Goal: Task Accomplishment & Management: Manage account settings

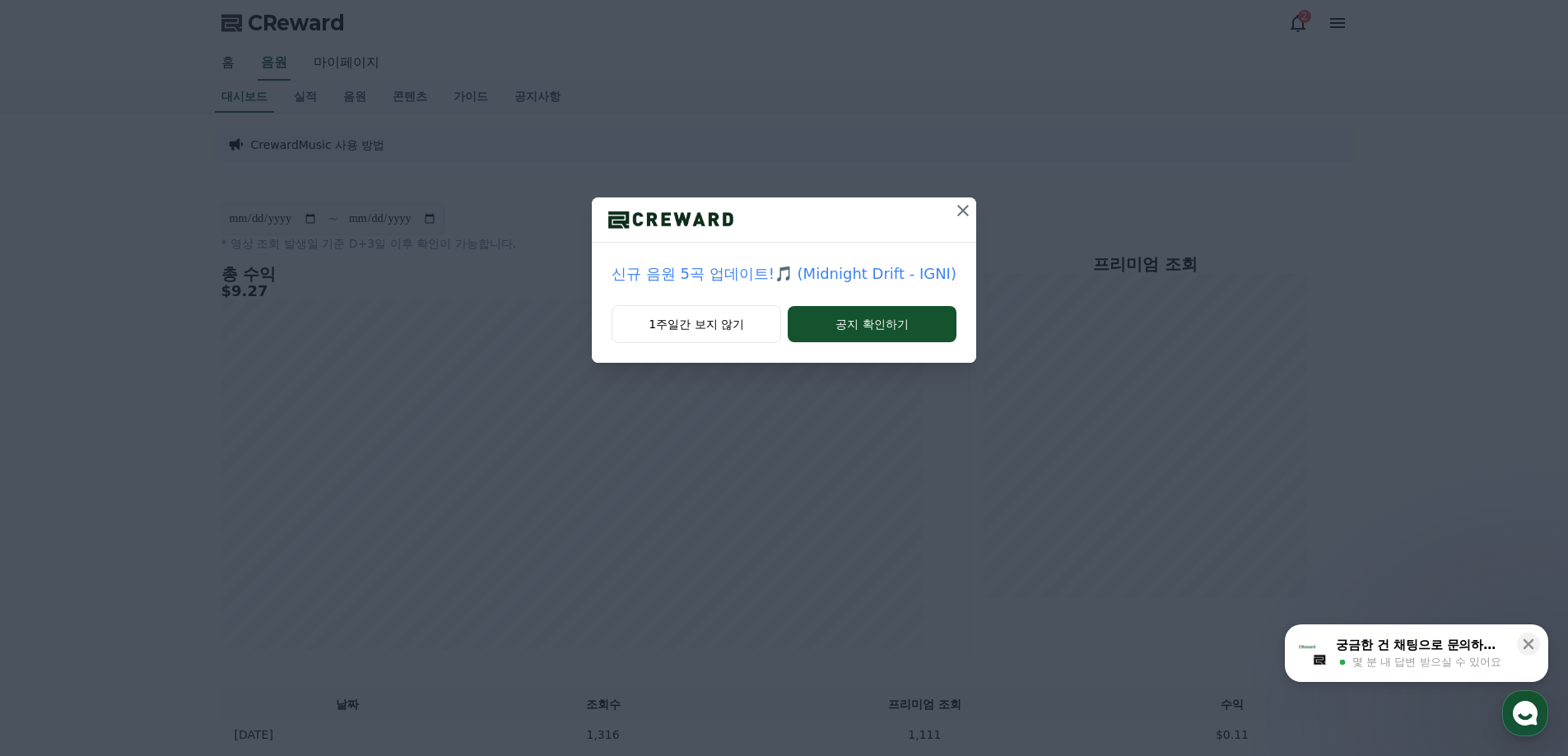
click at [959, 211] on icon at bounding box center [963, 210] width 12 height 12
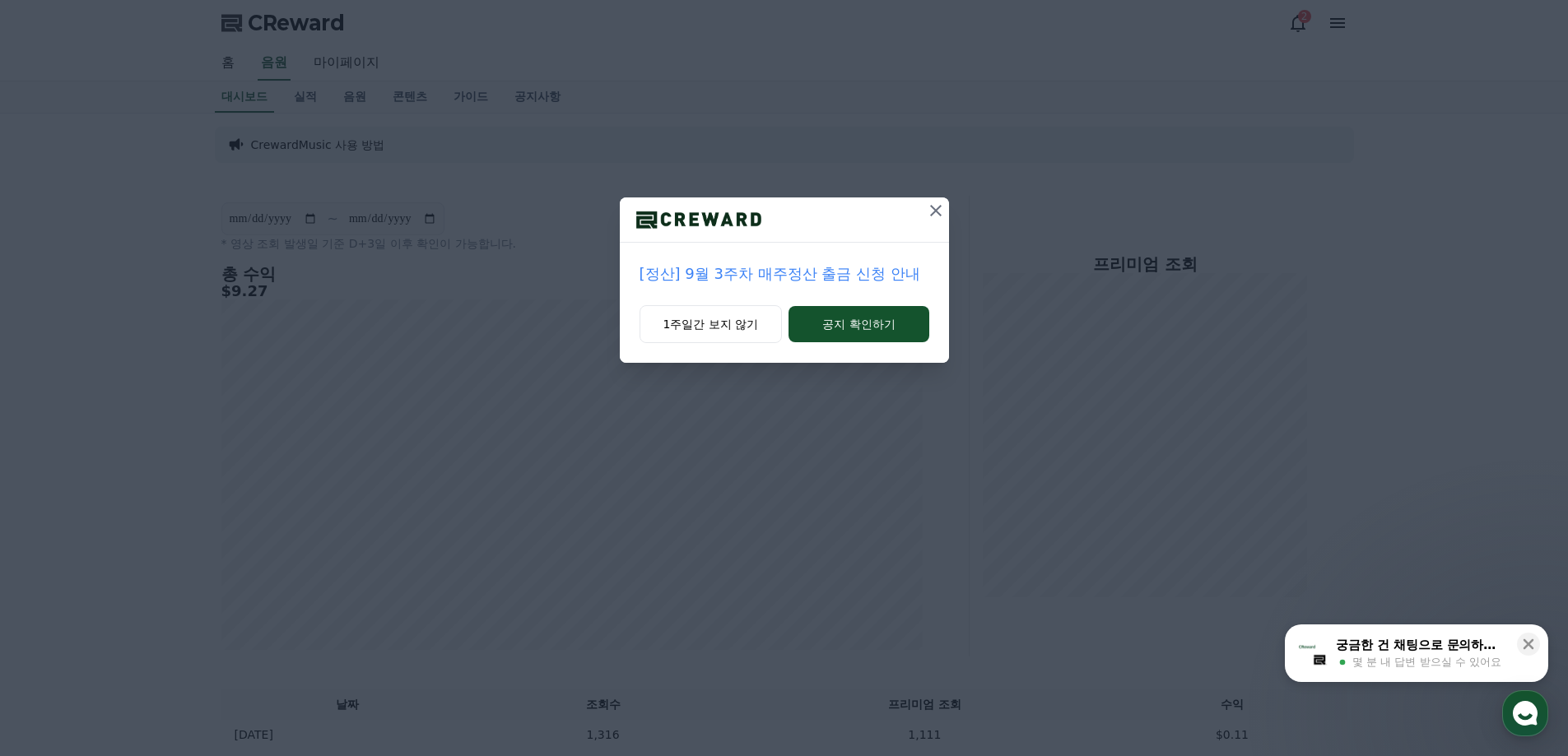
click at [935, 213] on icon at bounding box center [935, 210] width 20 height 20
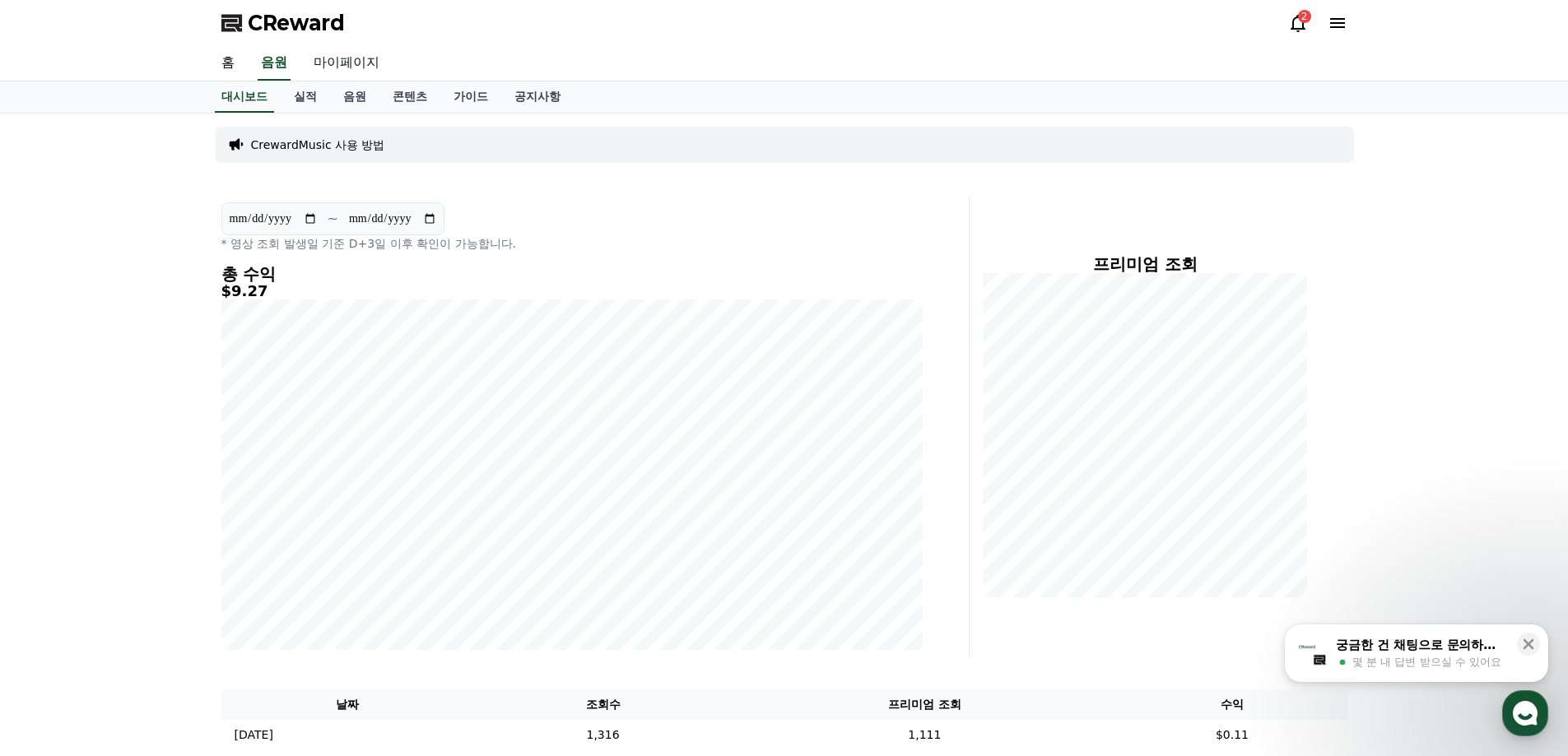
click at [348, 59] on link "마이페이지" at bounding box center [346, 63] width 92 height 35
select select "**********"
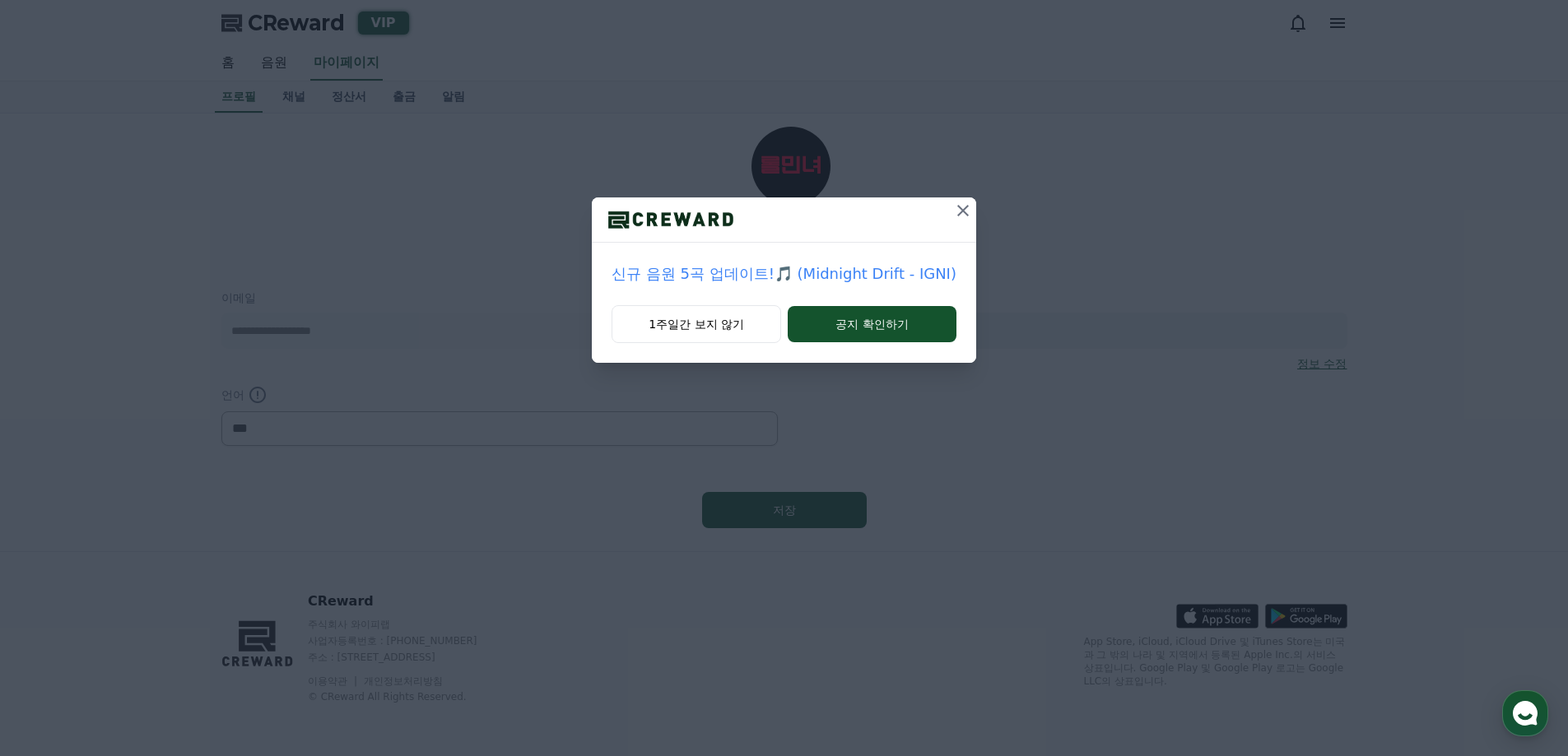
select select "**********"
click at [958, 217] on icon at bounding box center [963, 210] width 20 height 20
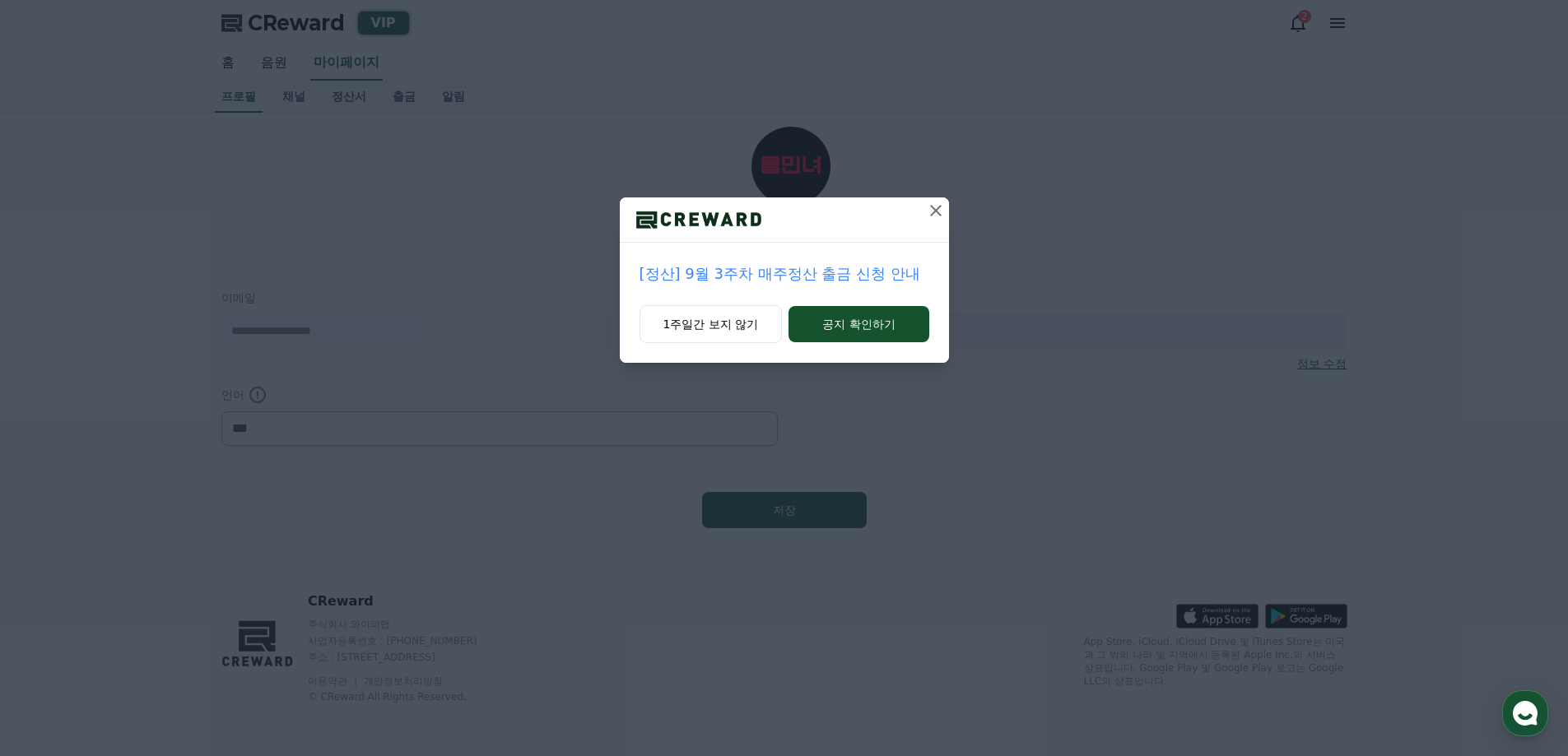
click at [931, 216] on icon at bounding box center [935, 210] width 20 height 20
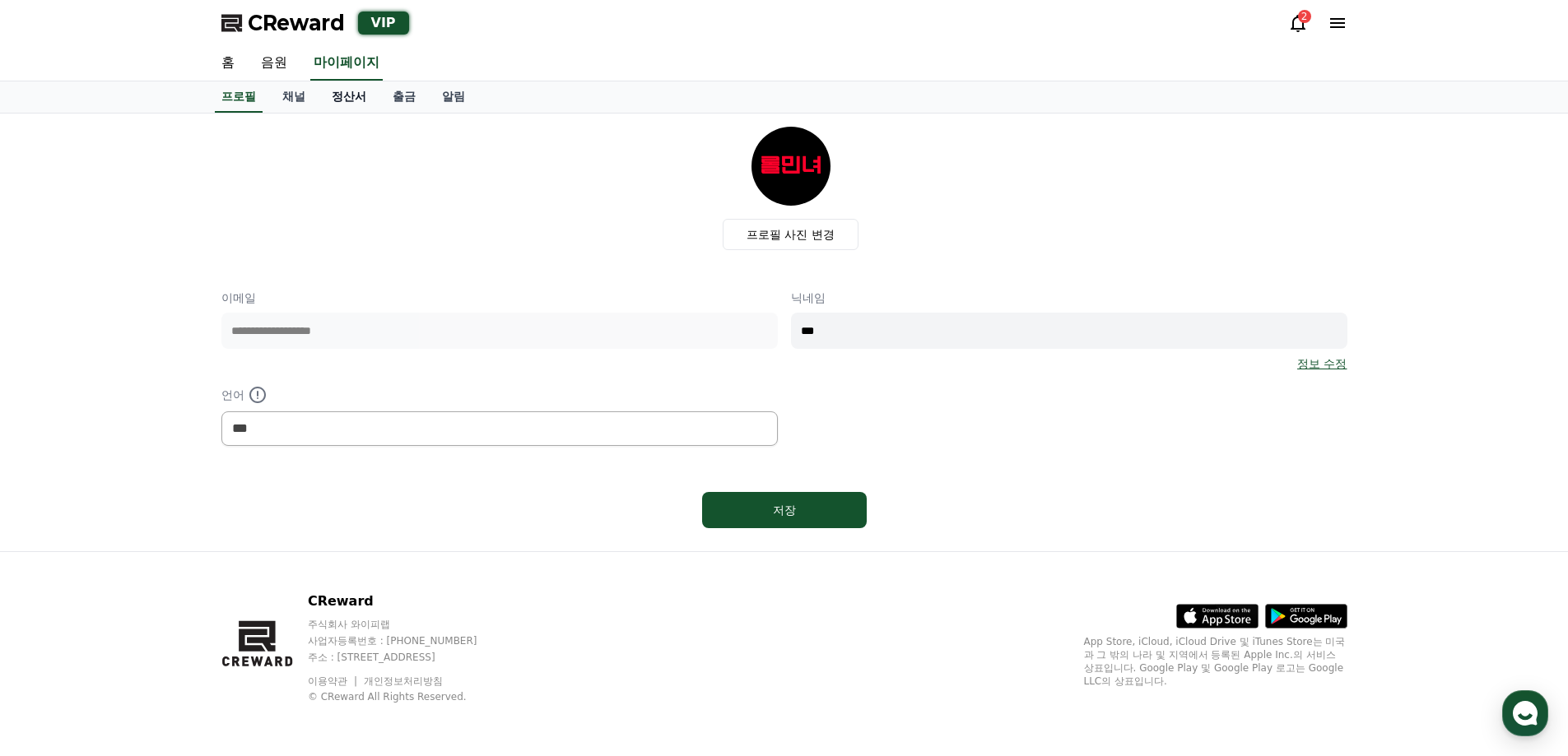
click at [363, 104] on link "정산서" at bounding box center [349, 96] width 61 height 31
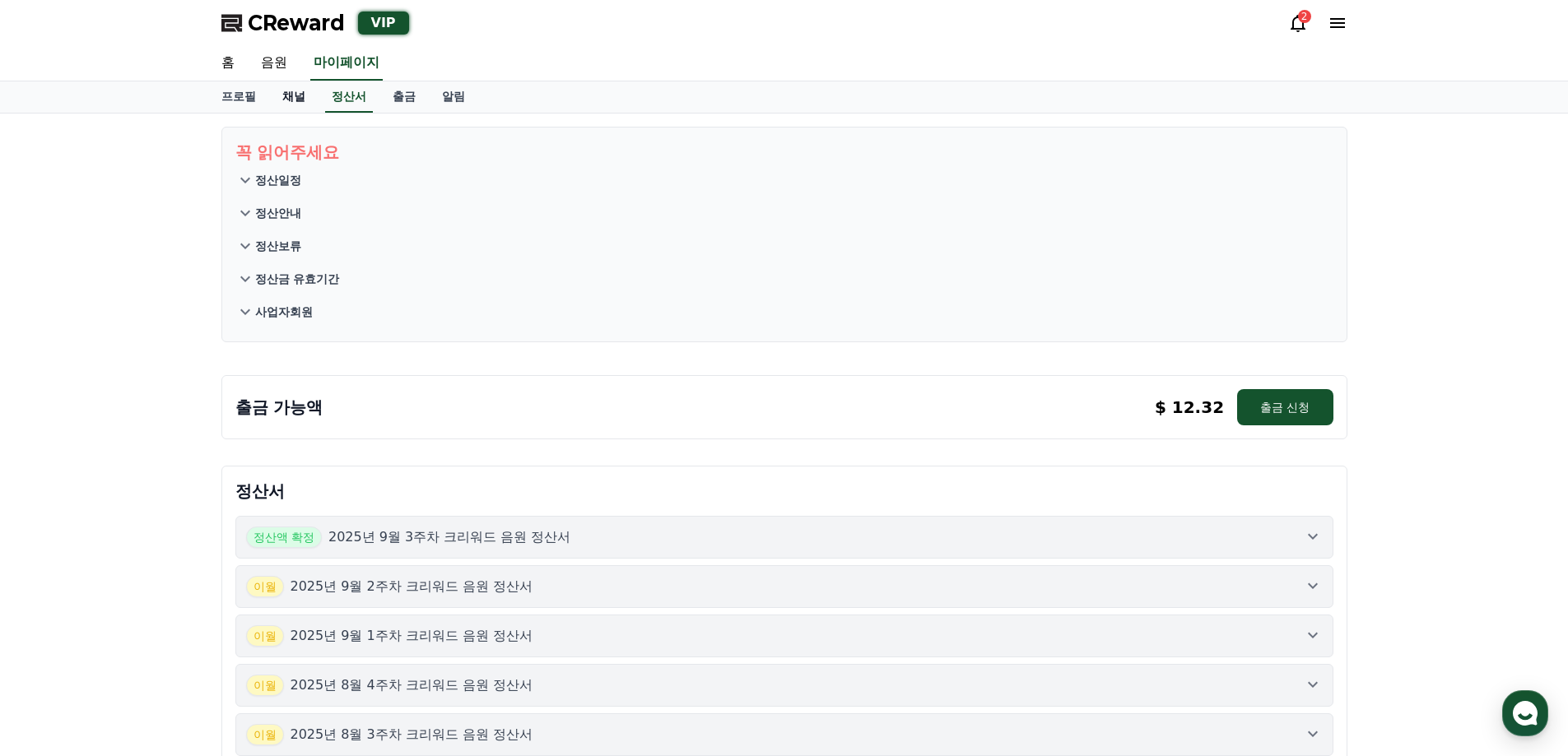
click at [292, 101] on link "채널" at bounding box center [293, 96] width 49 height 31
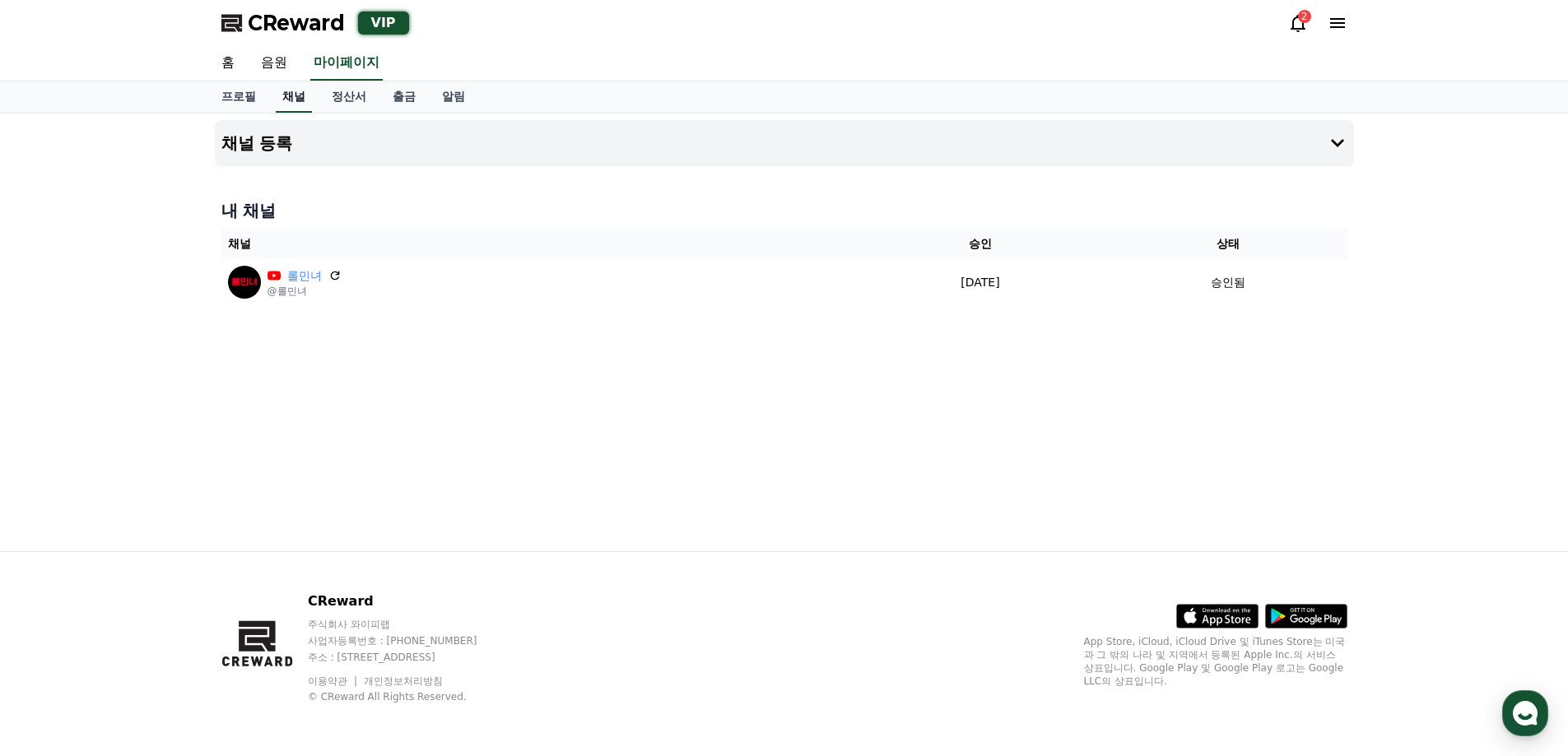
drag, startPoint x: 240, startPoint y: 92, endPoint x: 282, endPoint y: 96, distance: 42.2
click at [239, 92] on link "프로필" at bounding box center [239, 96] width 61 height 31
select select "**********"
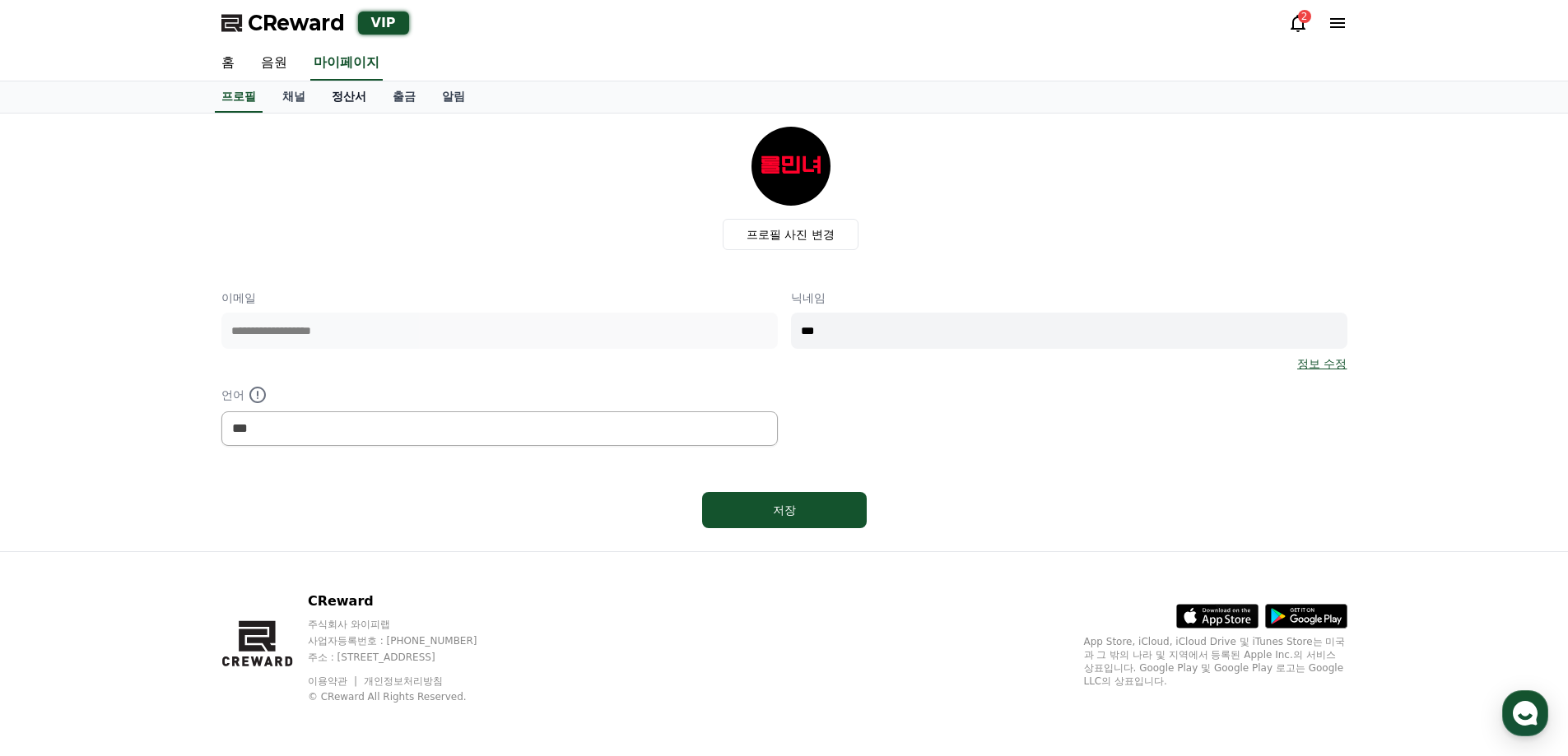
click at [343, 97] on link "정산서" at bounding box center [349, 96] width 61 height 31
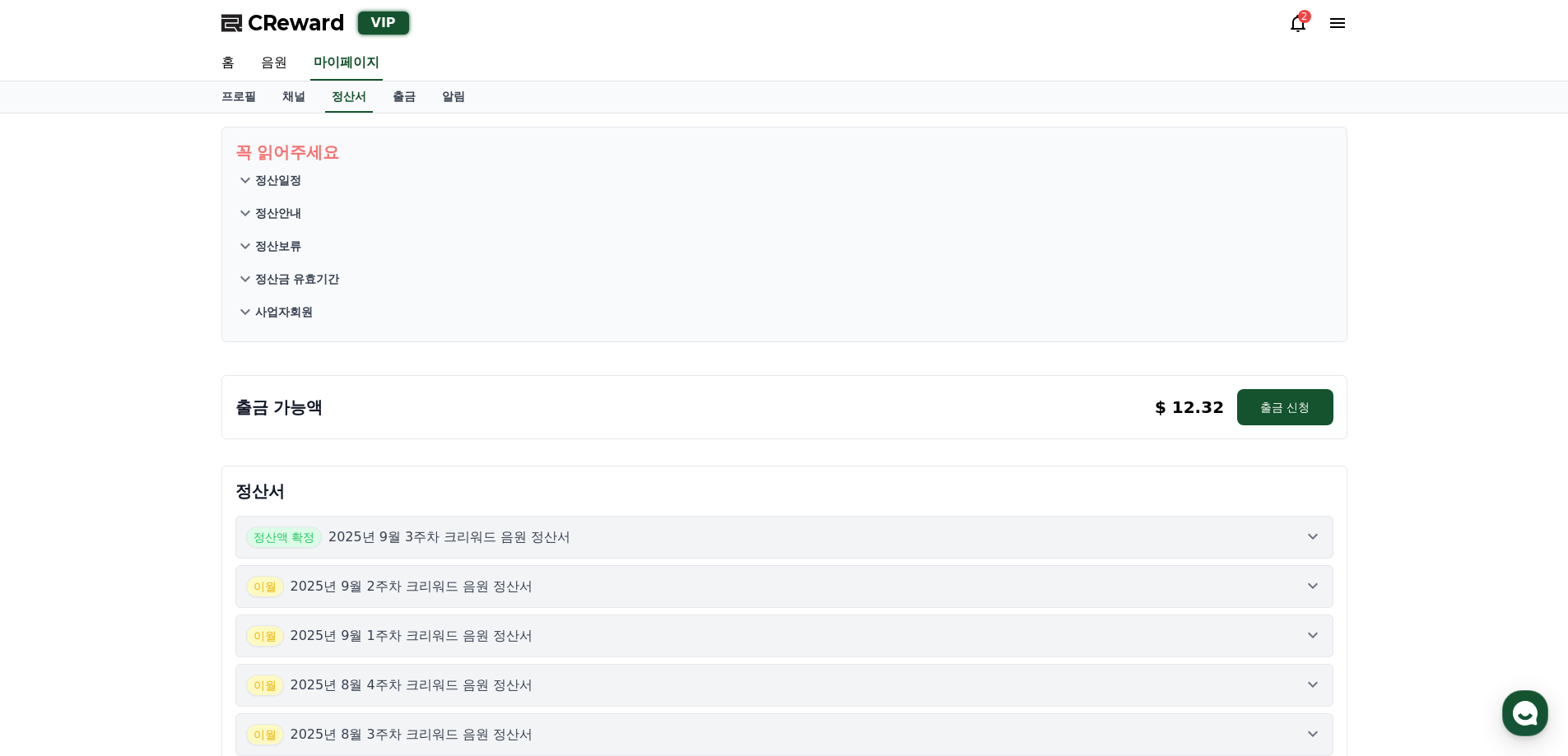
click at [1279, 27] on div "CReward VIP 2" at bounding box center [785, 23] width 1153 height 46
click at [1292, 24] on icon at bounding box center [1298, 23] width 20 height 20
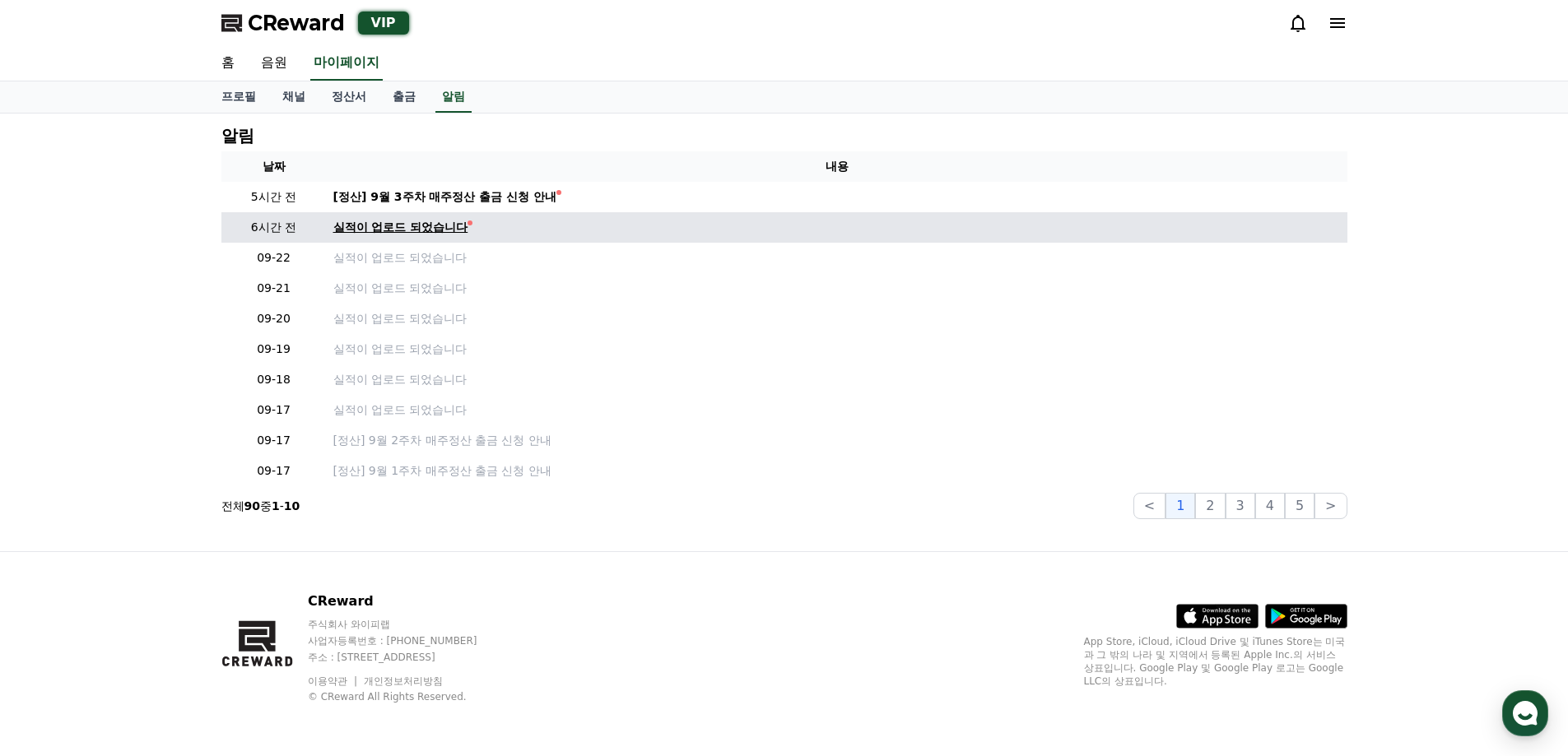
click at [438, 231] on div "실적이 업로드 되었습니다" at bounding box center [401, 227] width 135 height 17
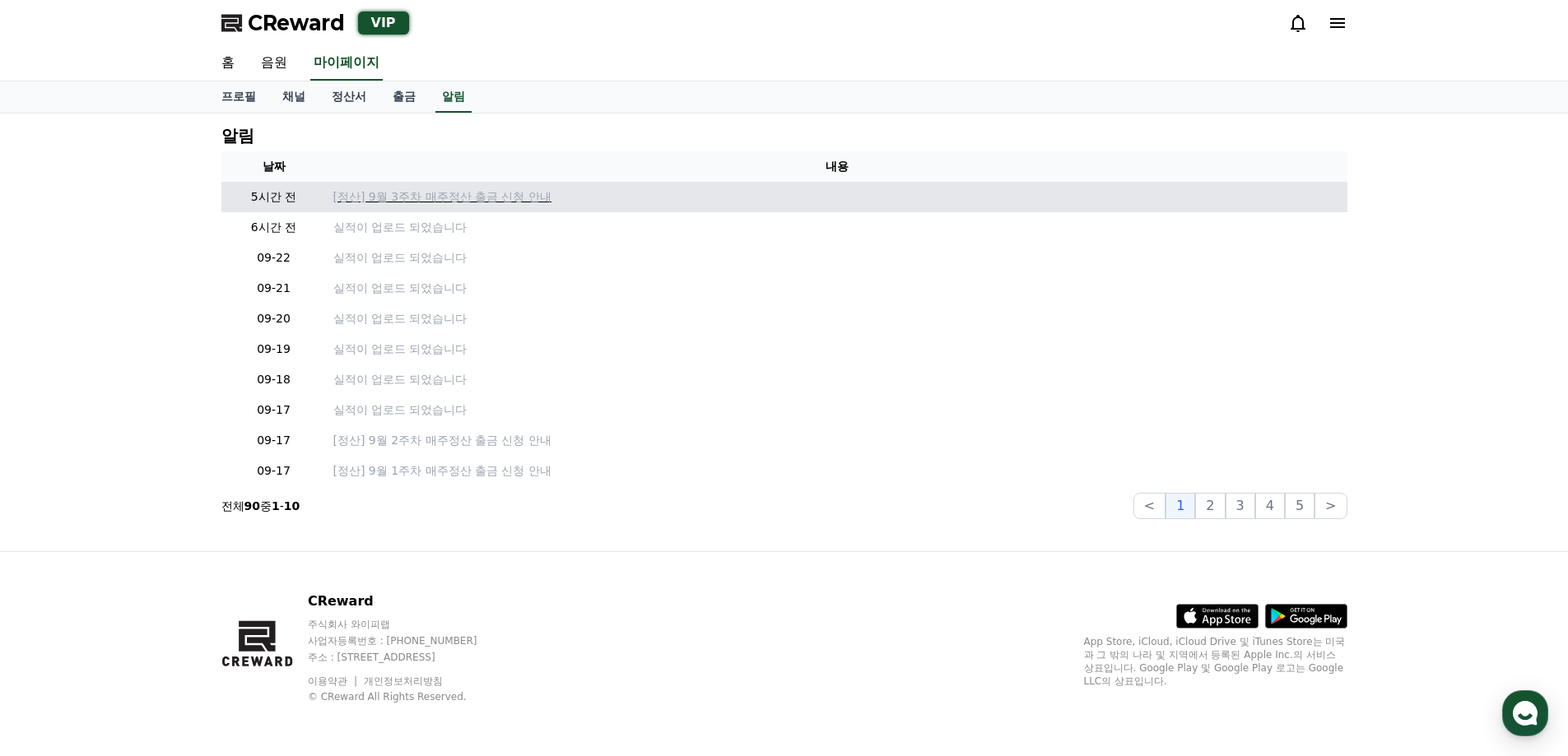
click at [486, 199] on p "[정산] 9월 3주차 매주정산 출금 신청 안내" at bounding box center [837, 197] width 1008 height 17
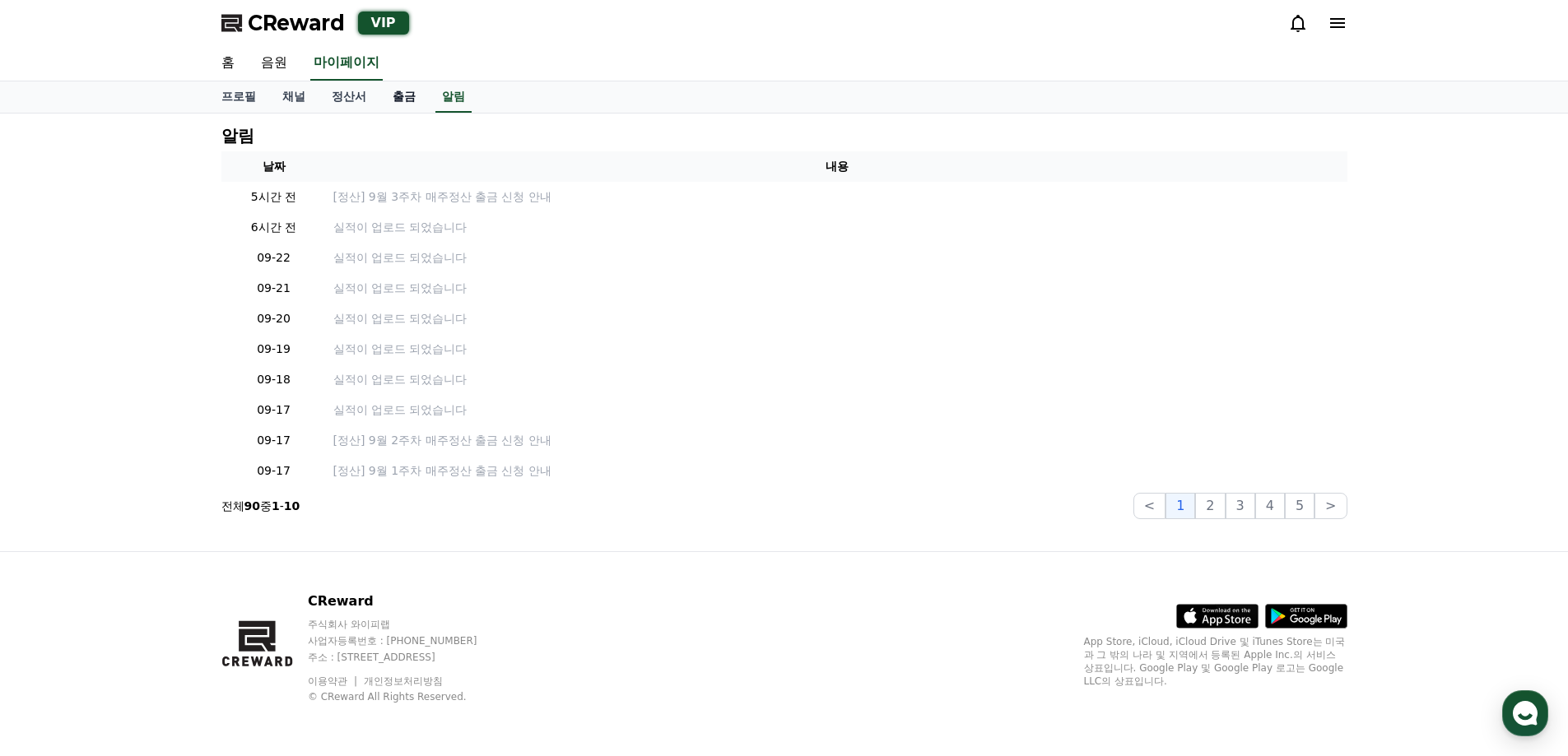
click at [387, 93] on link "출금" at bounding box center [404, 96] width 49 height 31
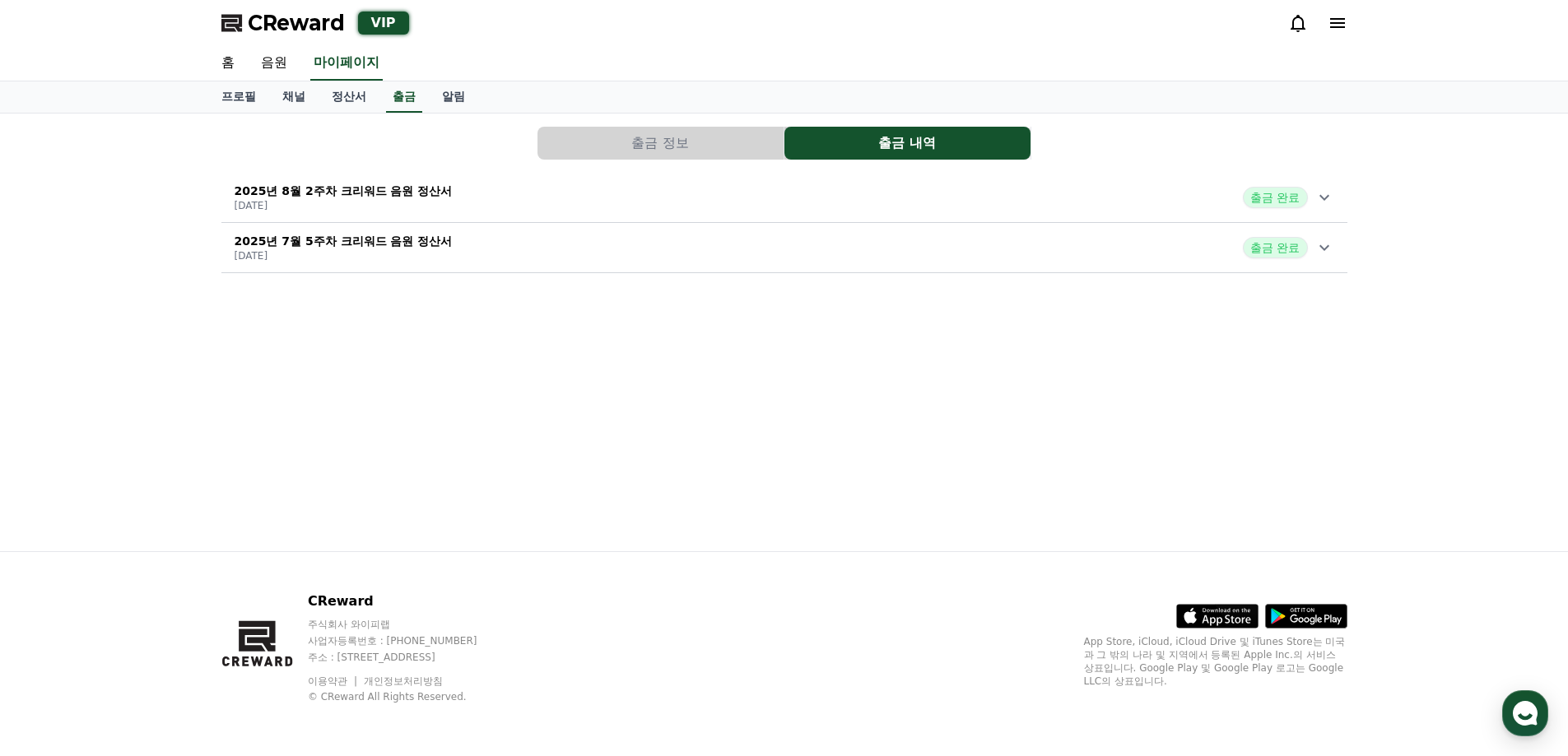
click at [1304, 246] on span "출금 완료" at bounding box center [1275, 248] width 64 height 21
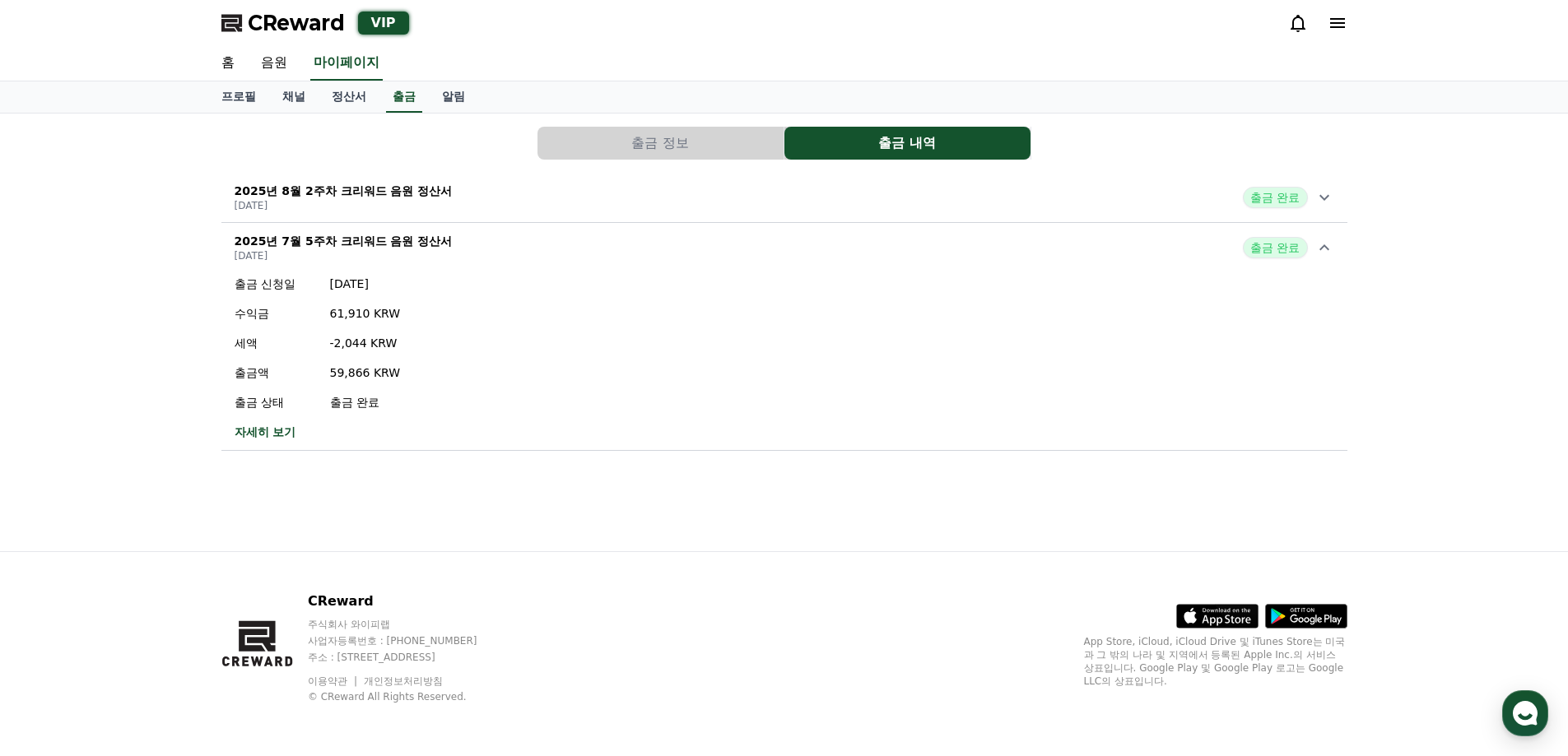
click at [1309, 247] on div "출금 완료" at bounding box center [1288, 248] width 91 height 21
click at [1309, 191] on div "출금 완료" at bounding box center [1288, 198] width 91 height 21
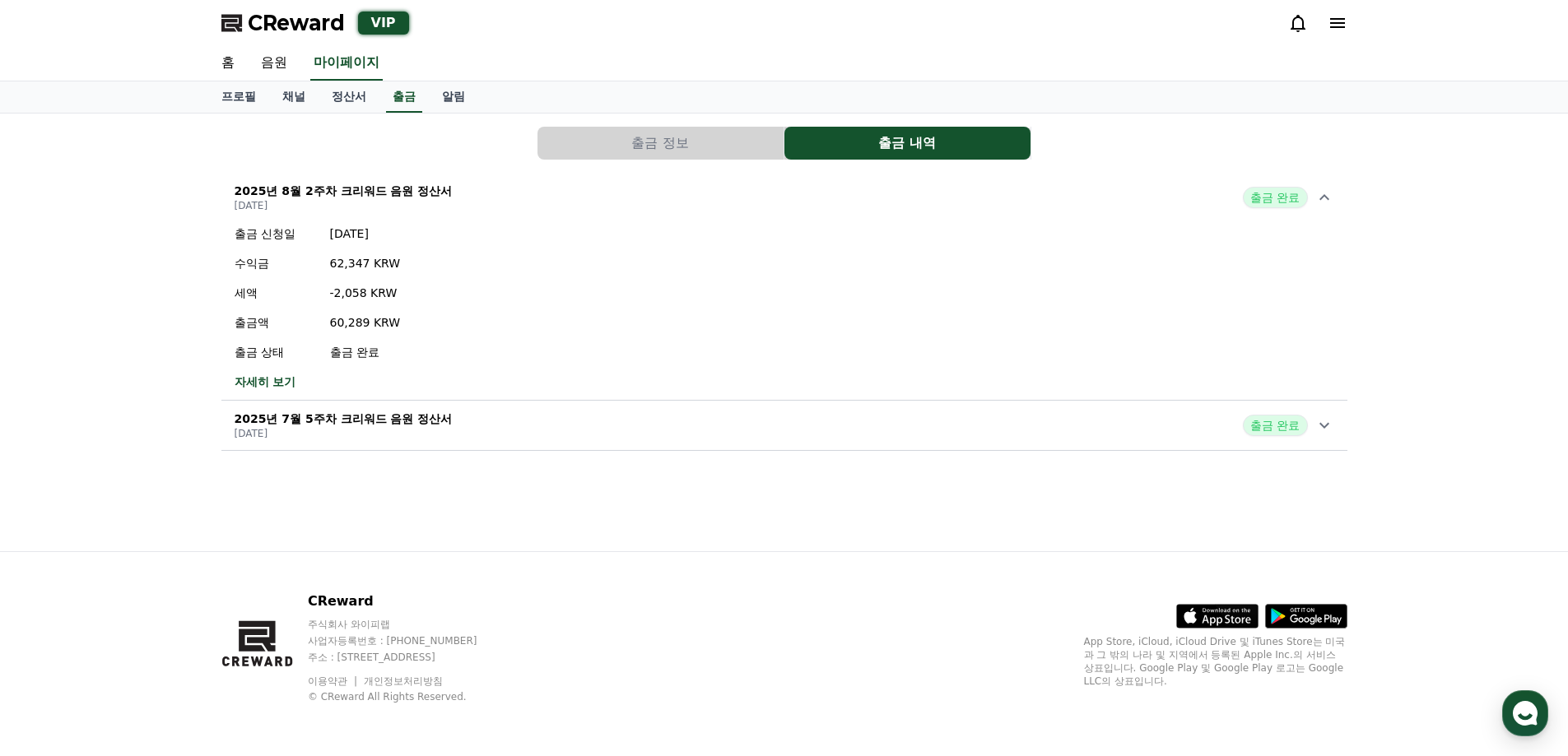
click at [1309, 191] on div "출금 완료" at bounding box center [1288, 198] width 91 height 21
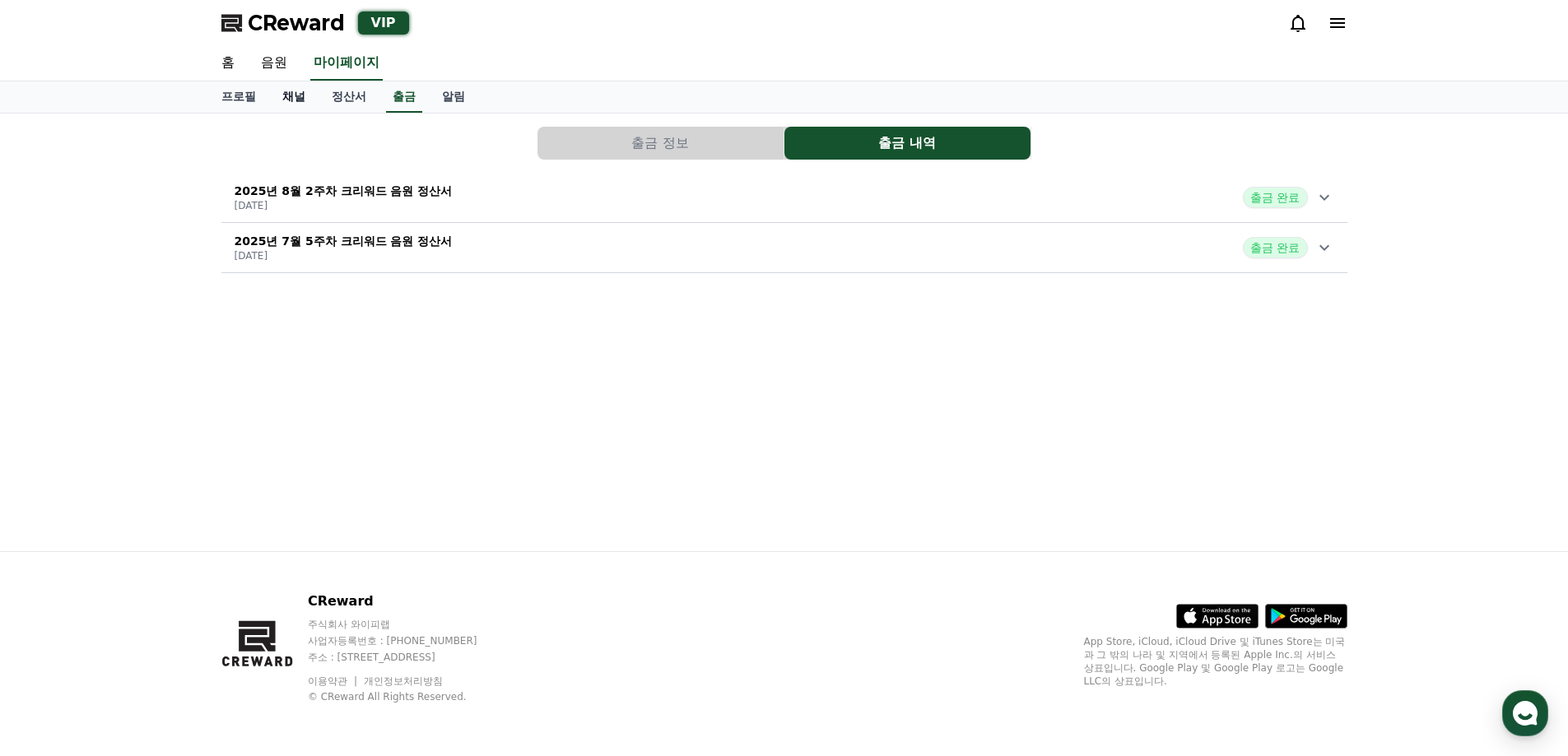
click at [289, 92] on link "채널" at bounding box center [293, 96] width 49 height 31
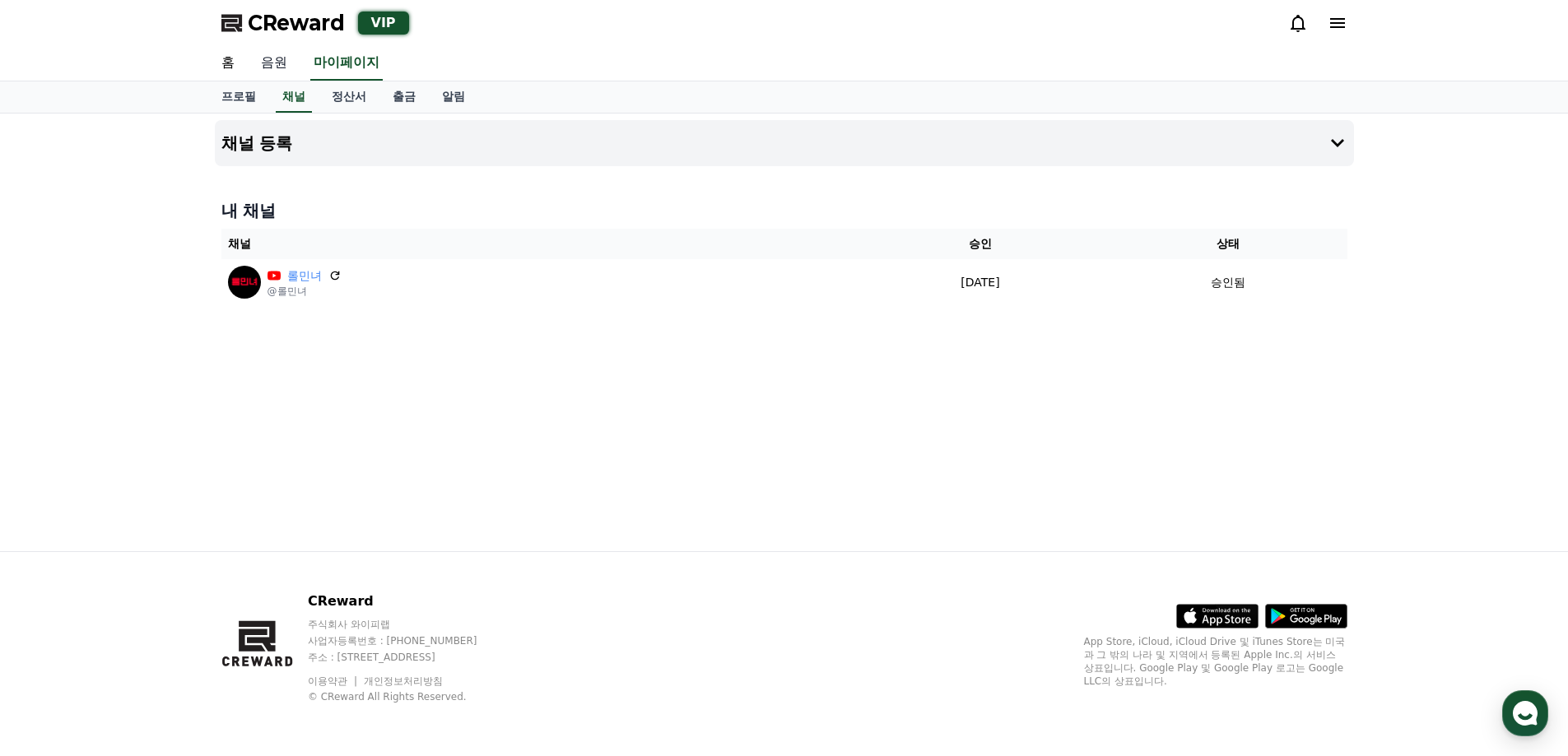
click at [280, 58] on link "음원" at bounding box center [274, 63] width 53 height 35
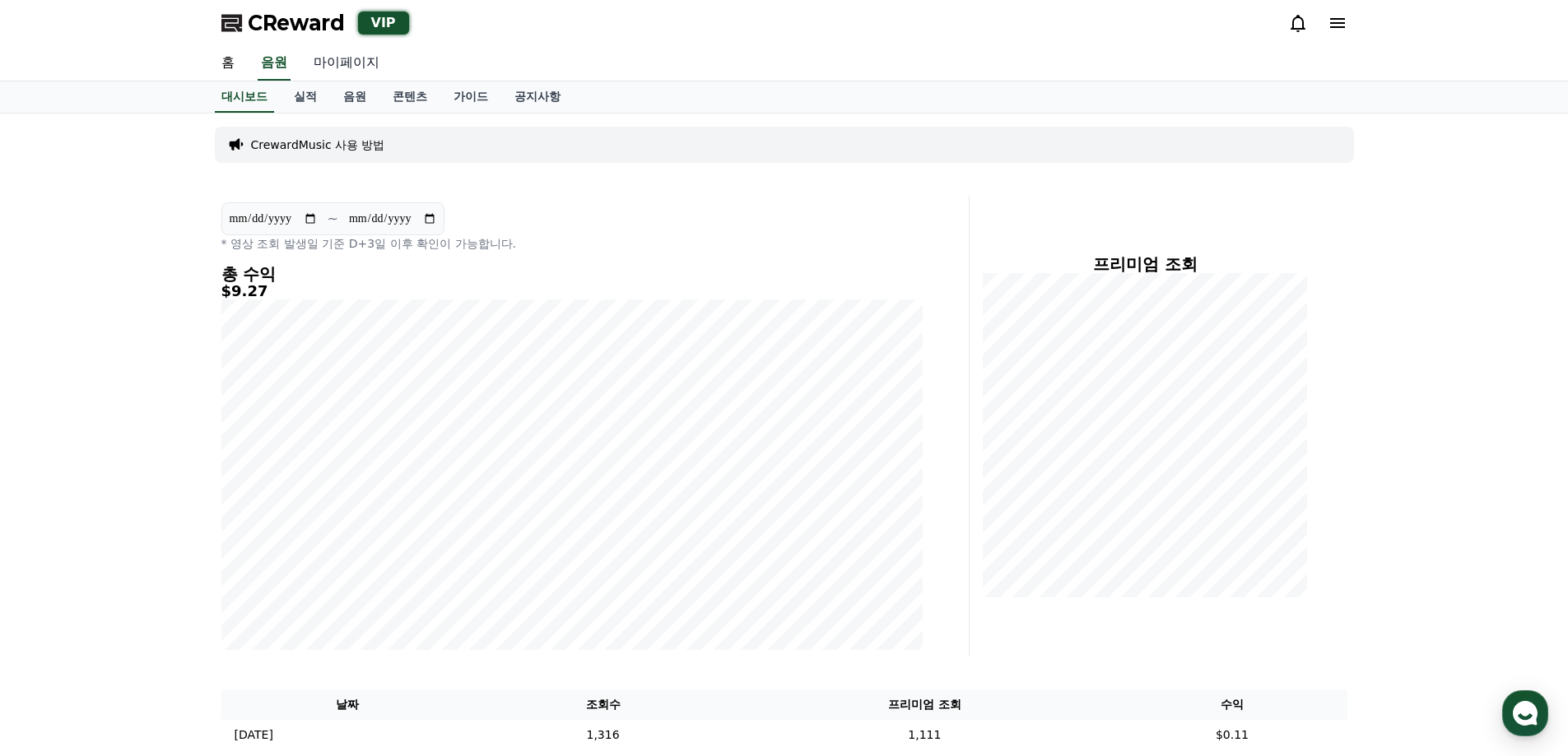
click at [355, 61] on link "마이페이지" at bounding box center [346, 63] width 92 height 35
select select "**********"
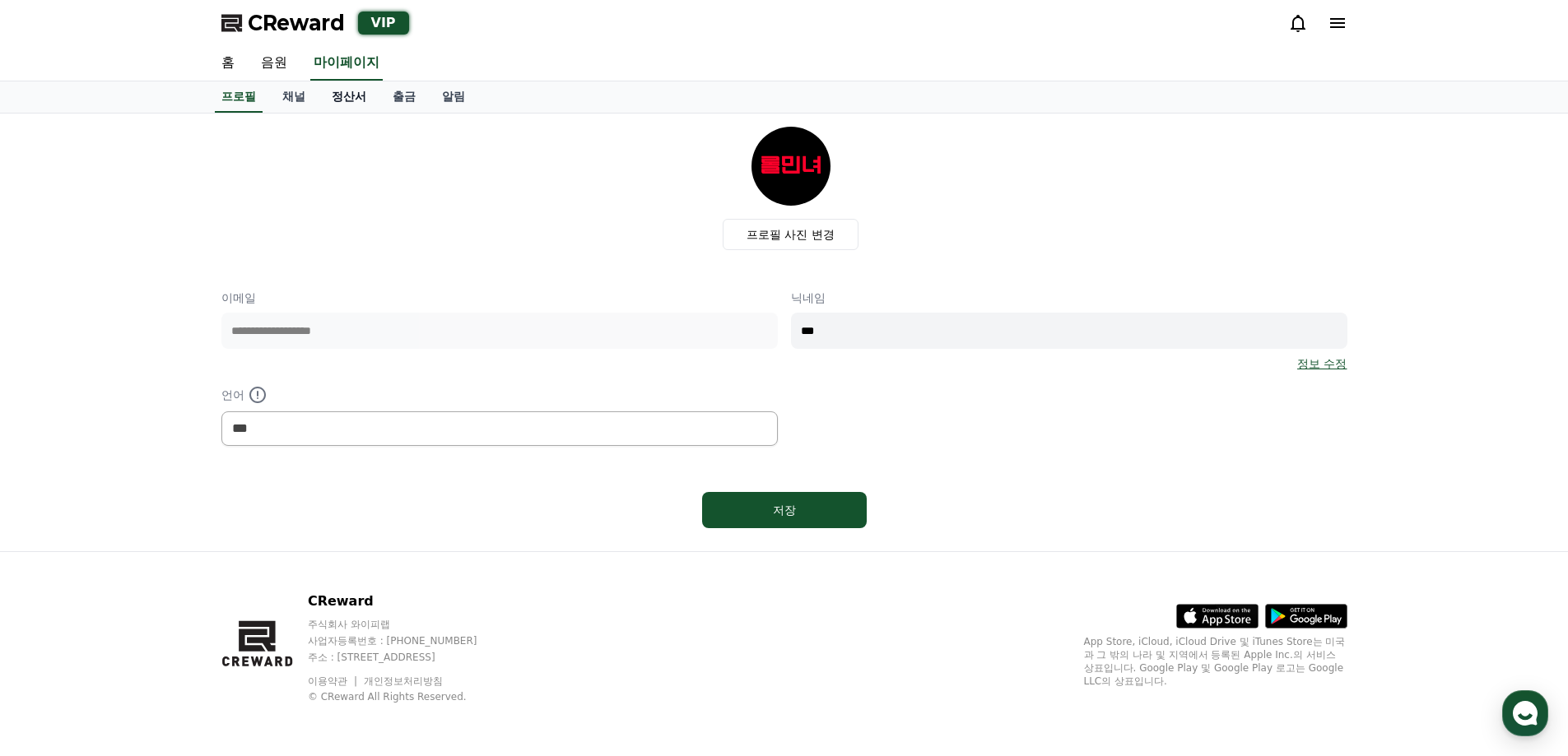
click at [355, 100] on link "정산서" at bounding box center [349, 96] width 61 height 31
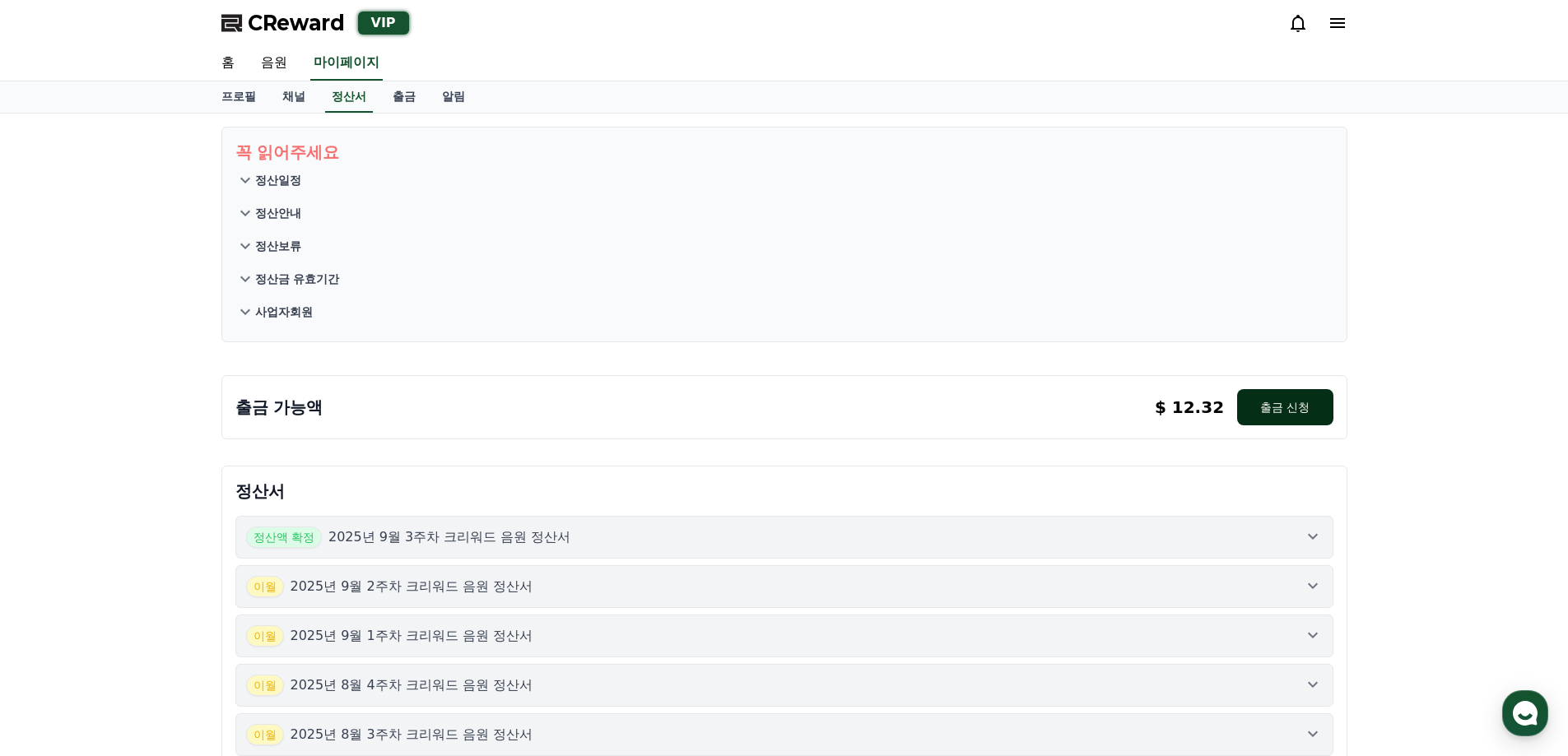
click at [1301, 402] on button "출금 신청" at bounding box center [1285, 407] width 95 height 37
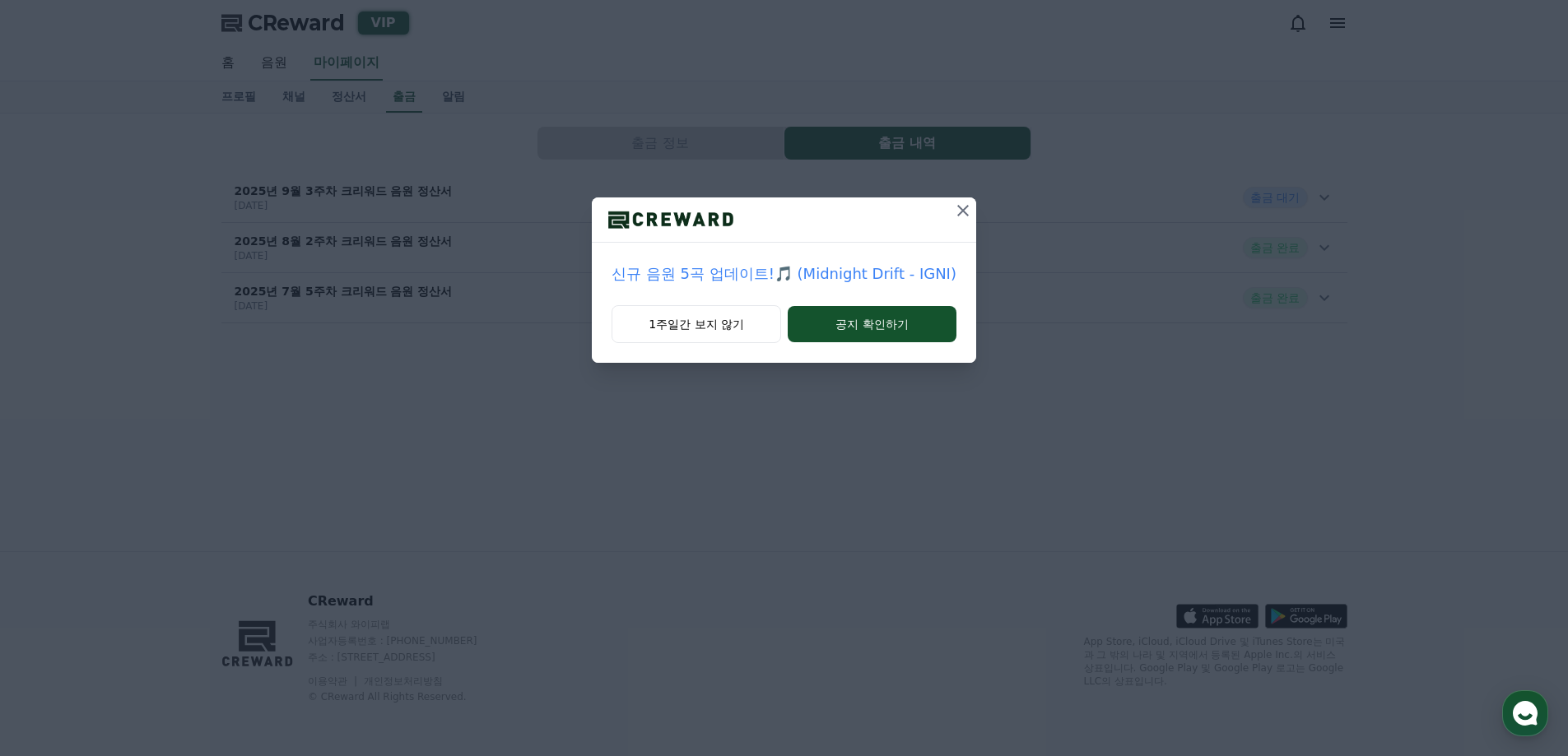
click at [962, 212] on icon at bounding box center [963, 210] width 12 height 12
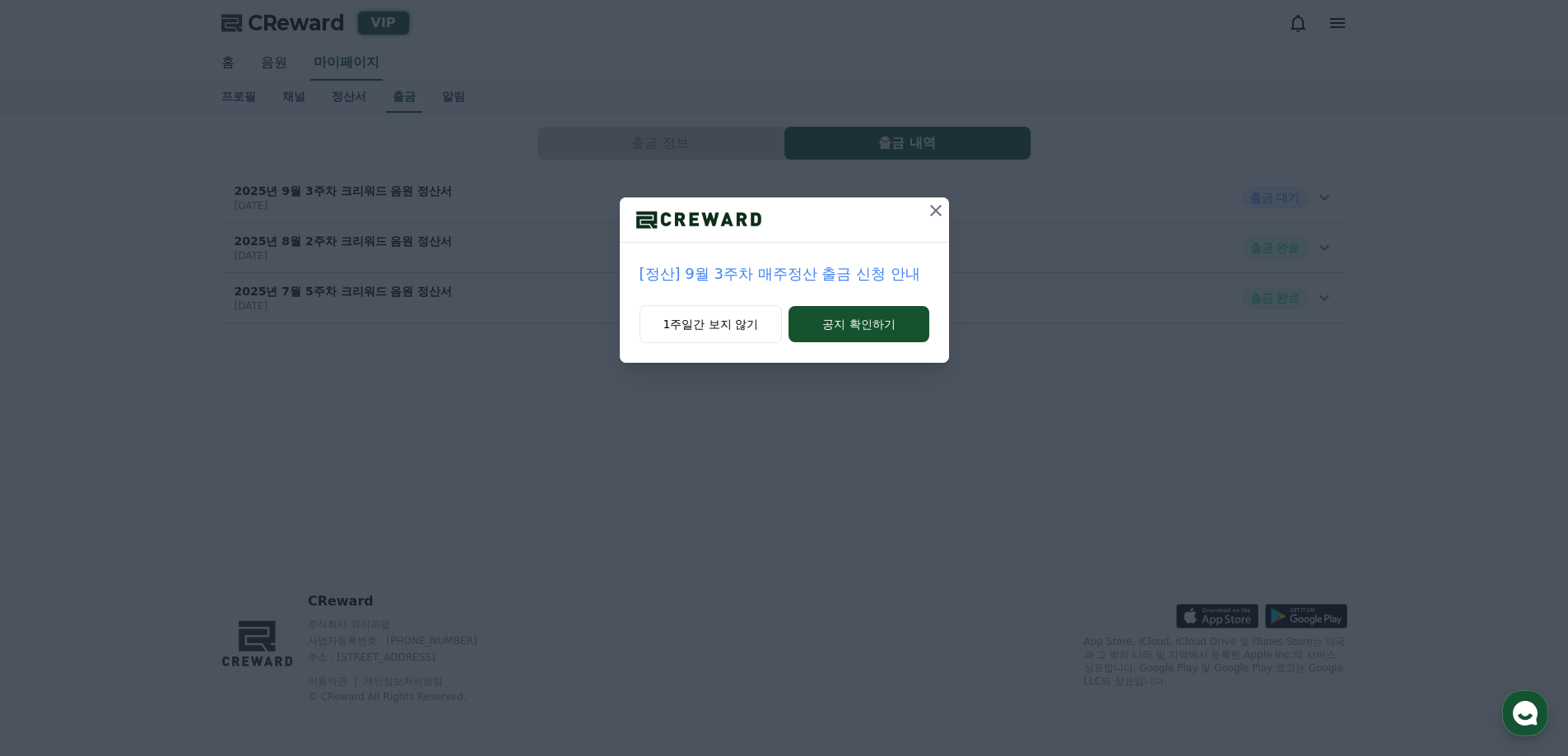
click at [937, 205] on icon at bounding box center [935, 210] width 20 height 20
